Goal: Information Seeking & Learning: Learn about a topic

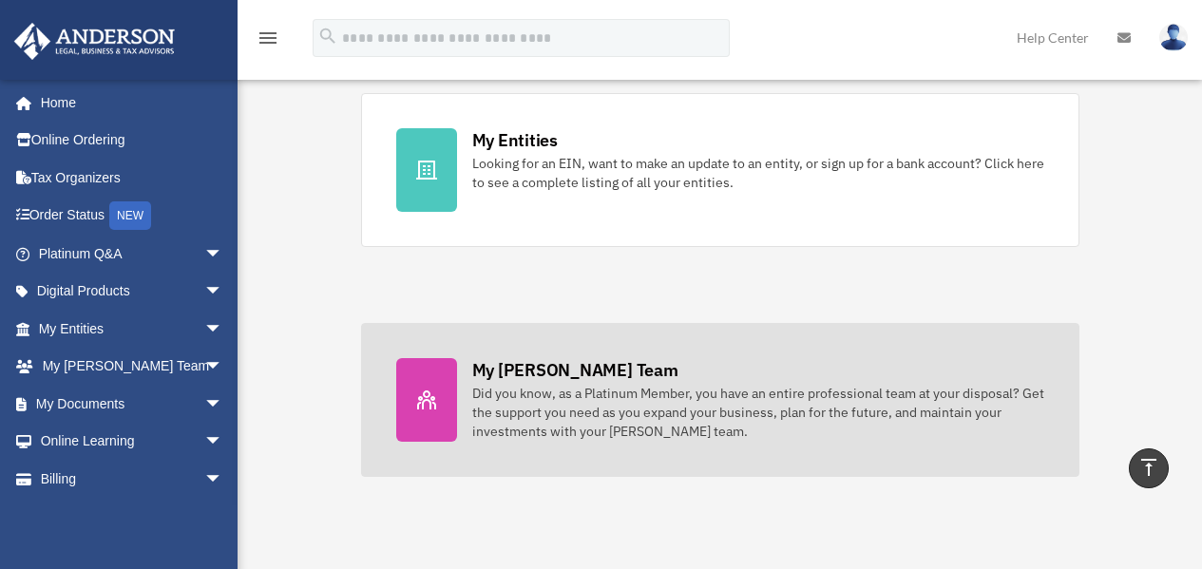
scroll to position [514, 0]
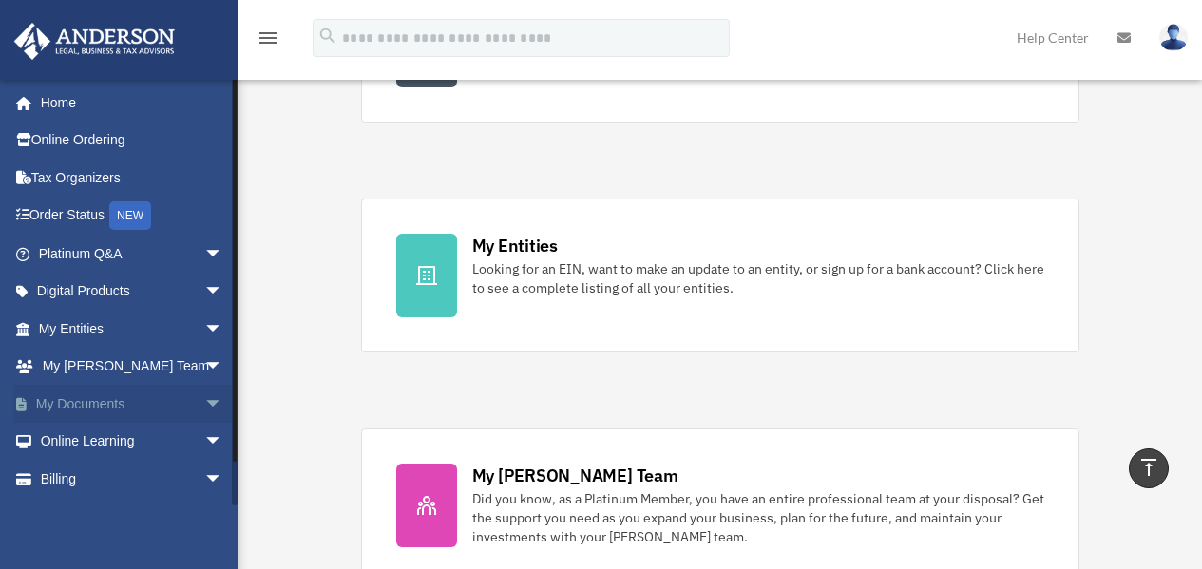
click at [98, 407] on link "My Documents arrow_drop_down" at bounding box center [132, 404] width 238 height 38
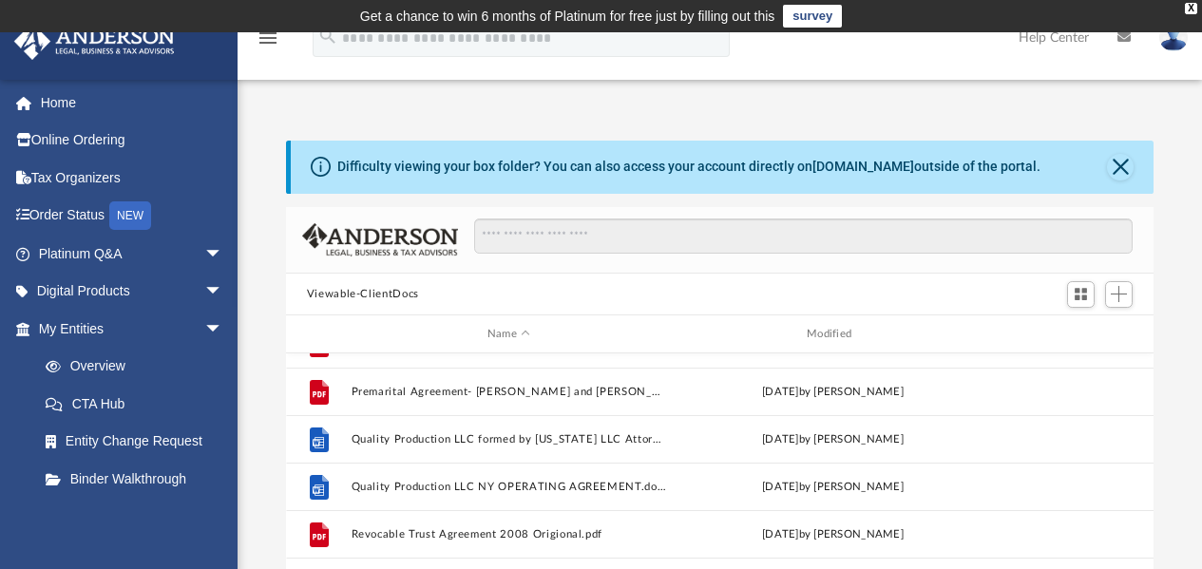
click at [1178, 37] on img at bounding box center [1173, 38] width 29 height 28
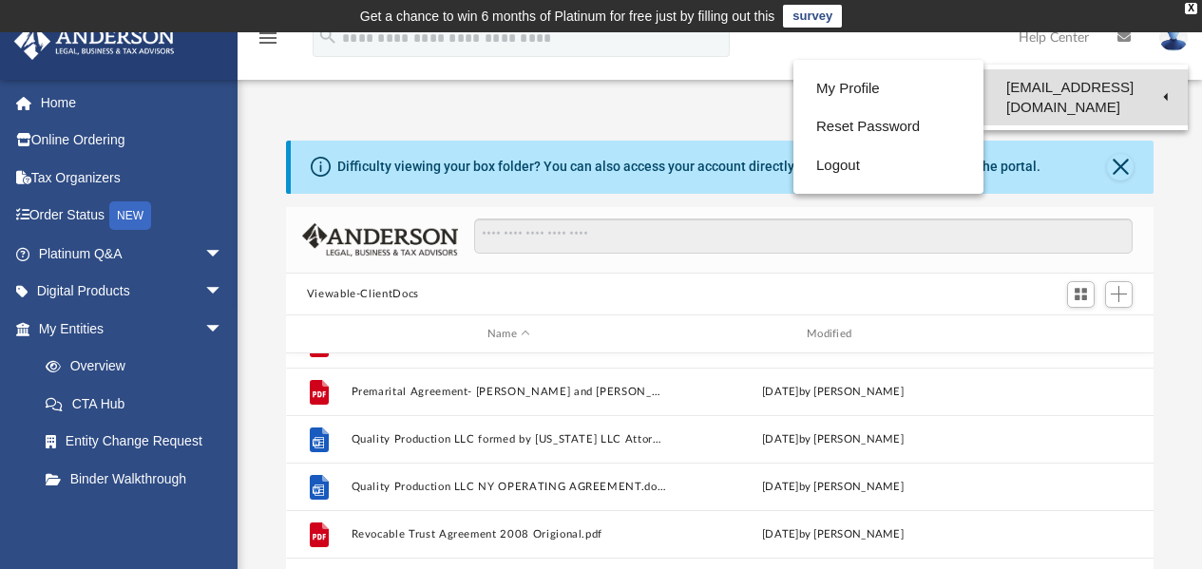
click at [1073, 86] on link "[EMAIL_ADDRESS][DOMAIN_NAME]" at bounding box center [1085, 97] width 204 height 56
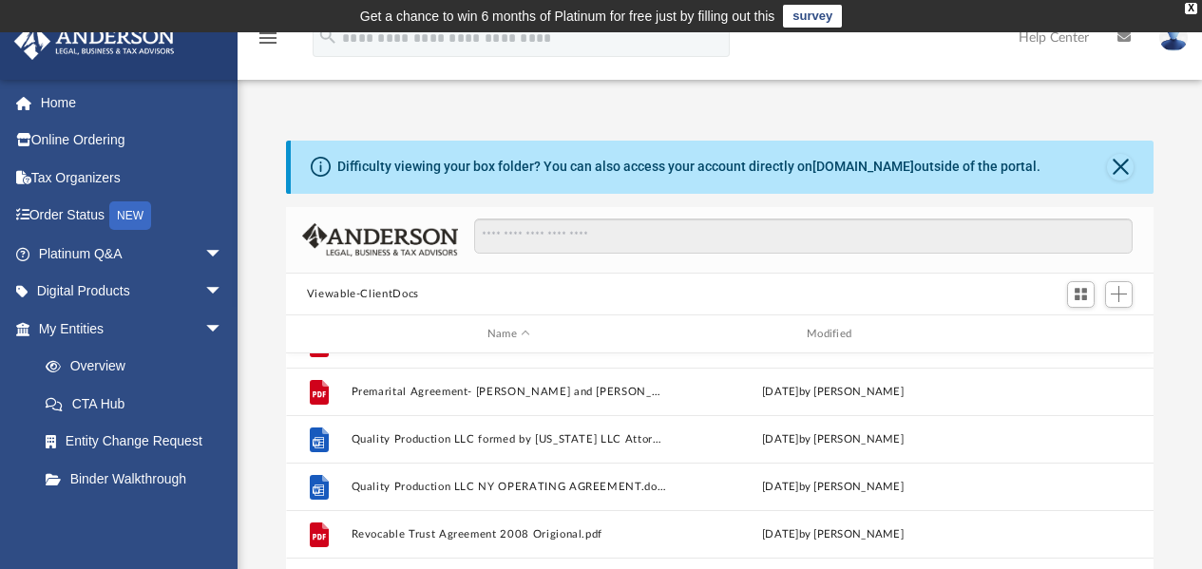
click at [1170, 38] on img at bounding box center [1173, 38] width 29 height 28
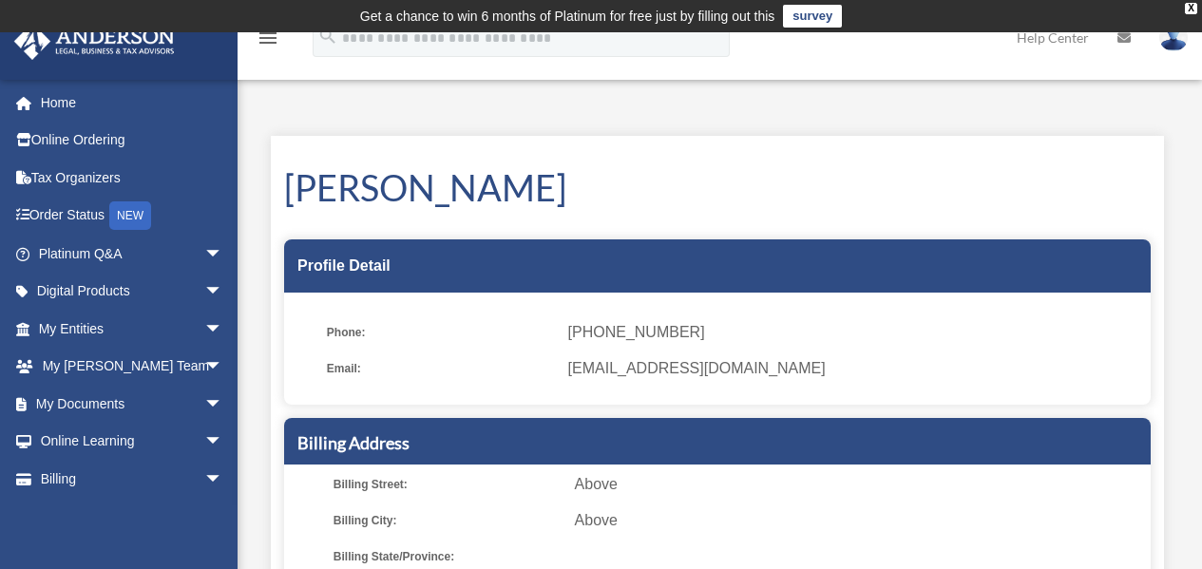
click at [1176, 50] on img at bounding box center [1173, 38] width 29 height 28
click at [1174, 41] on img at bounding box center [1173, 38] width 29 height 28
click at [838, 158] on div "Tim Brecheisen Profile Detail Phone: (316) 737-5025 Email: timbrecheisen@gmail.…" at bounding box center [717, 546] width 893 height 820
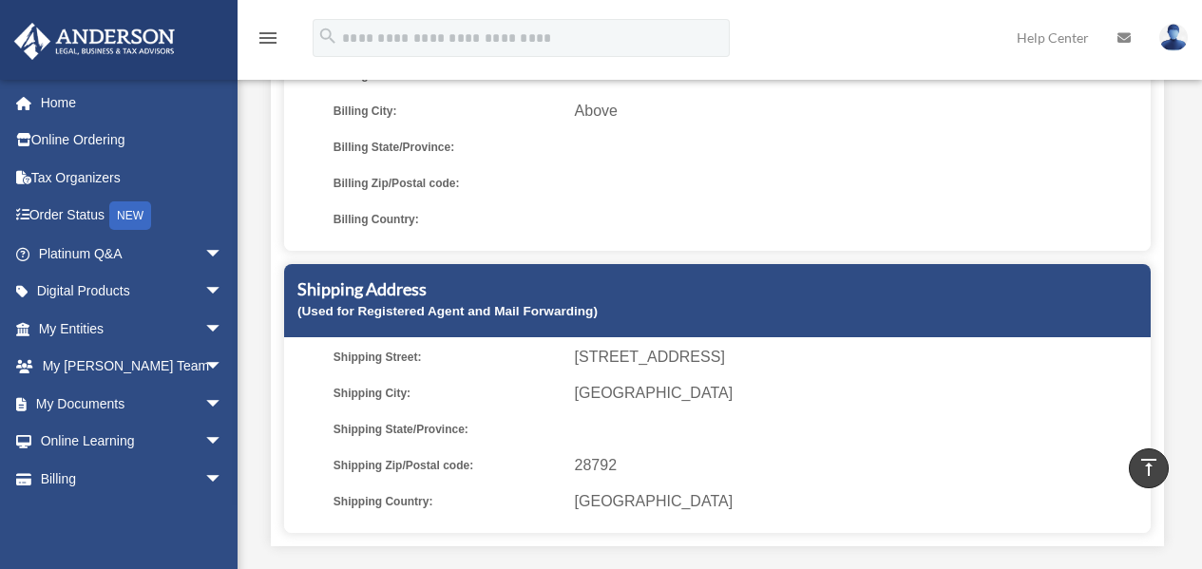
scroll to position [452, 0]
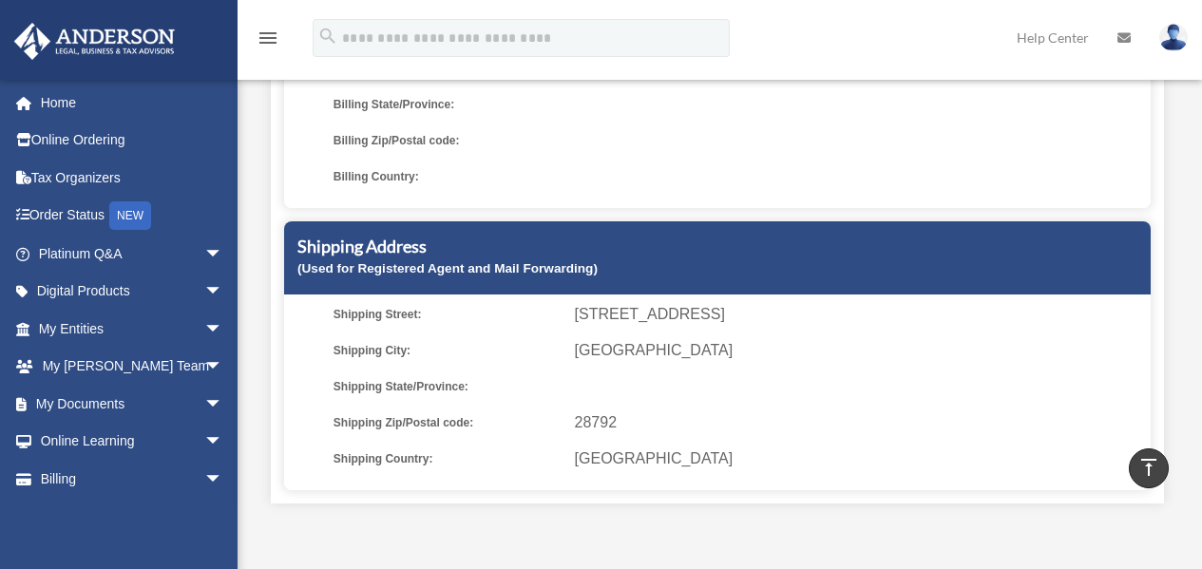
click at [1173, 39] on img at bounding box center [1173, 38] width 29 height 28
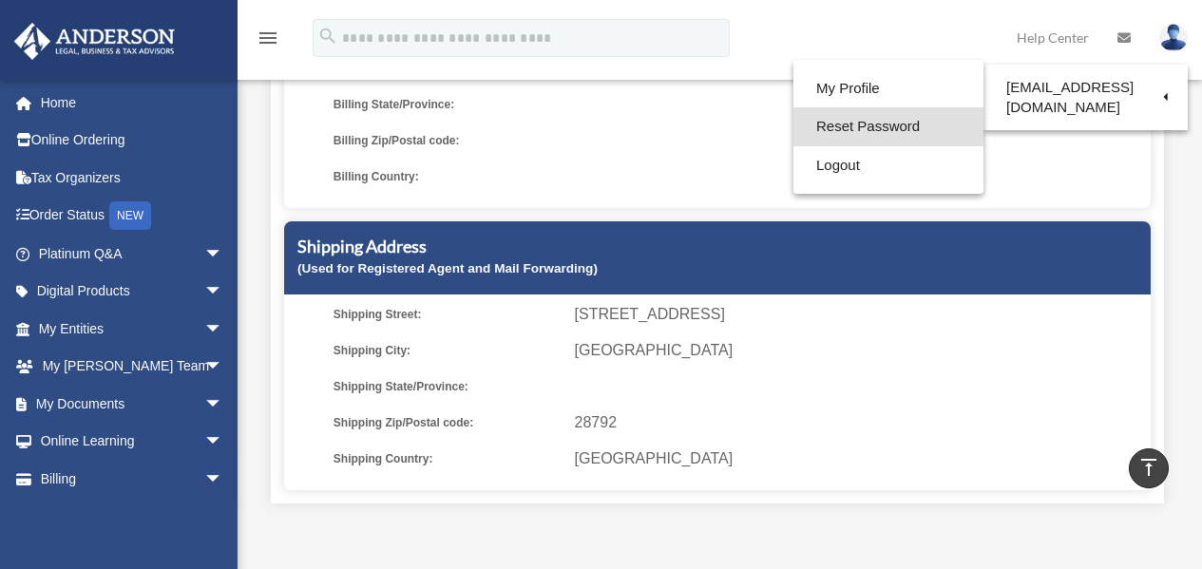
click at [880, 127] on link "Reset Password" at bounding box center [888, 126] width 190 height 39
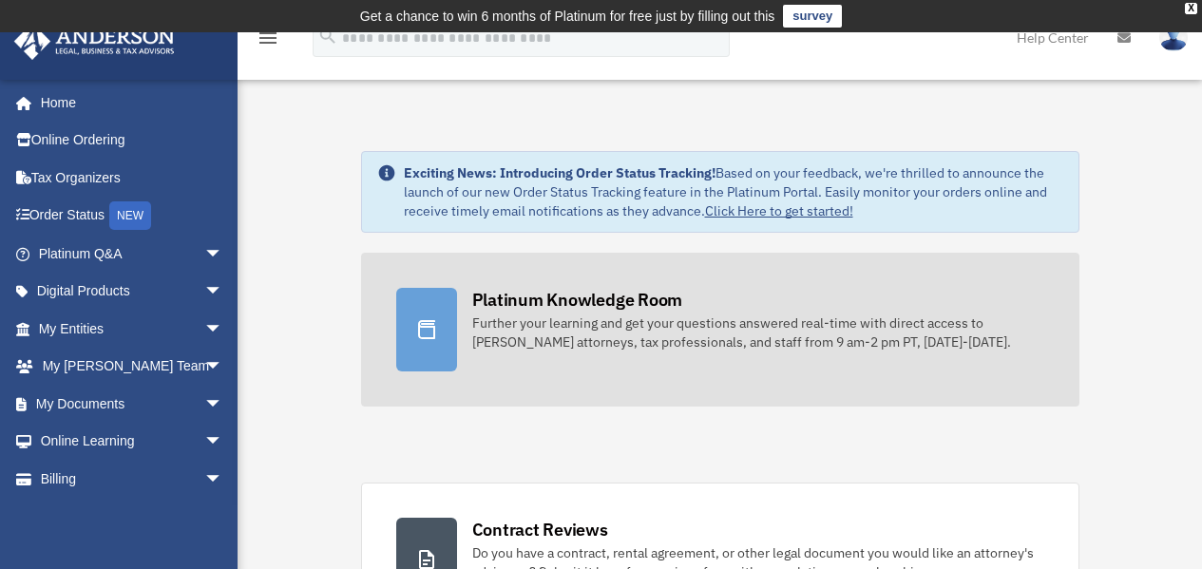
click at [588, 300] on div "Platinum Knowledge Room" at bounding box center [577, 300] width 211 height 24
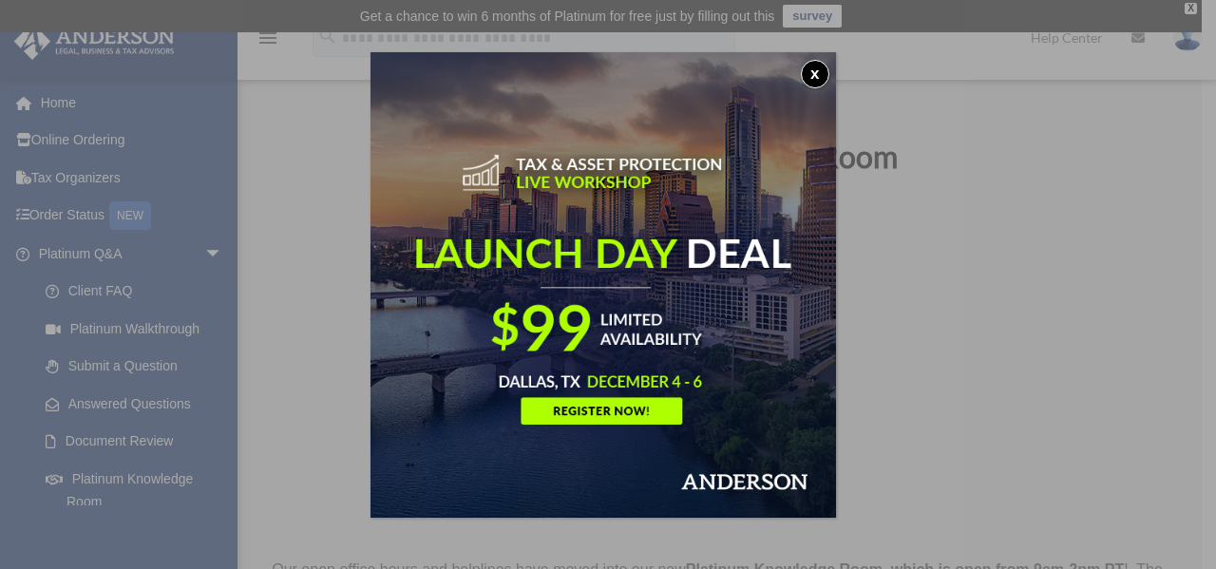
click at [821, 72] on button "x" at bounding box center [815, 74] width 29 height 29
